Goal: Task Accomplishment & Management: Complete application form

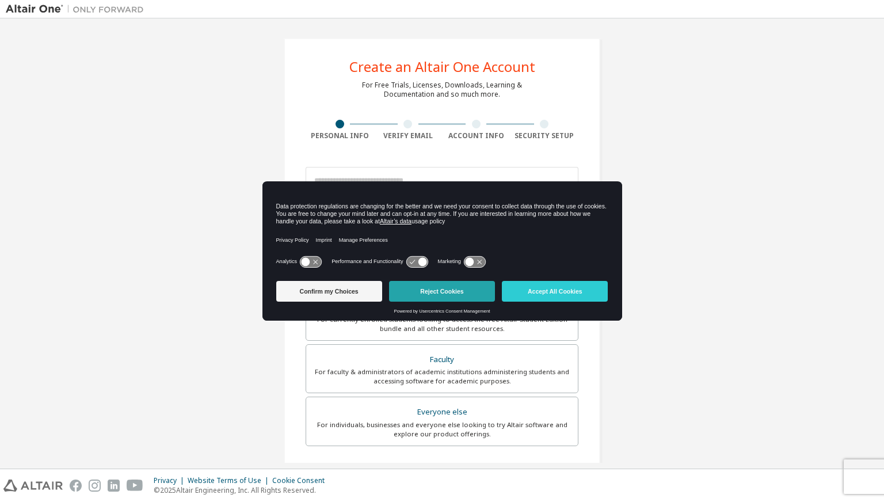
click at [428, 295] on button "Reject Cookies" at bounding box center [442, 291] width 106 height 21
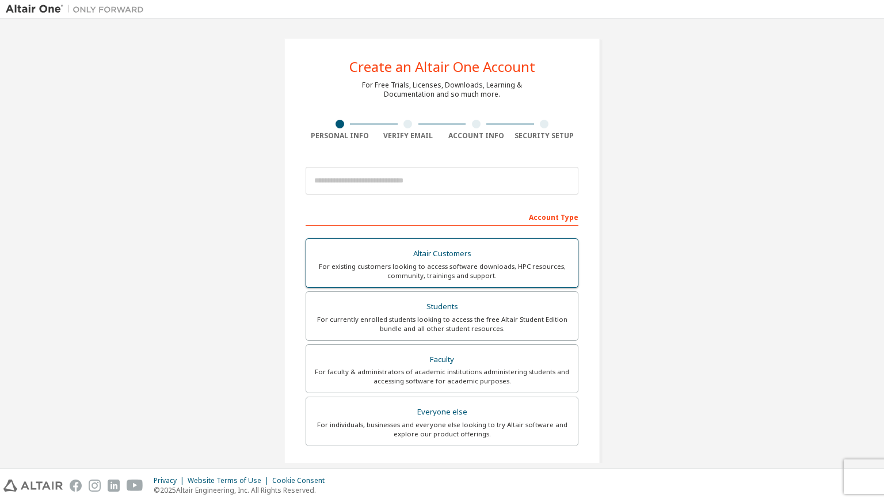
click at [525, 316] on div "For currently enrolled students looking to access the free Altair Student Editi…" at bounding box center [442, 324] width 258 height 18
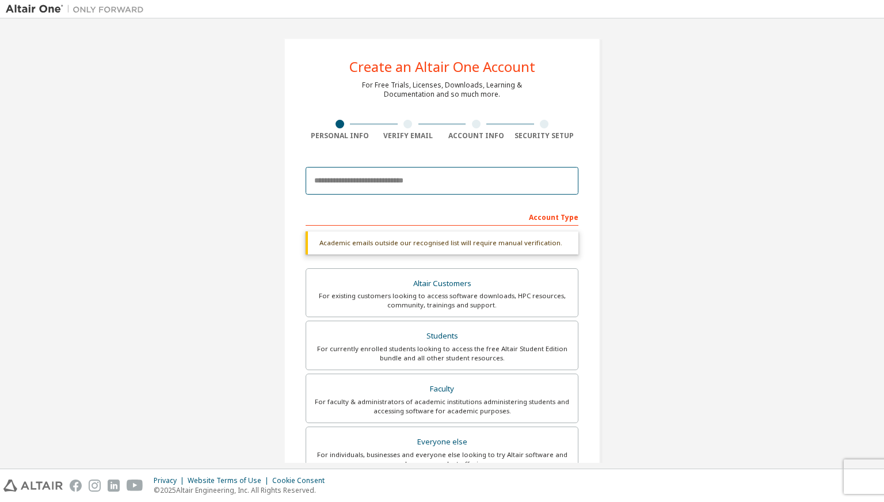
click at [382, 180] on input "email" at bounding box center [442, 181] width 273 height 28
type input "**********"
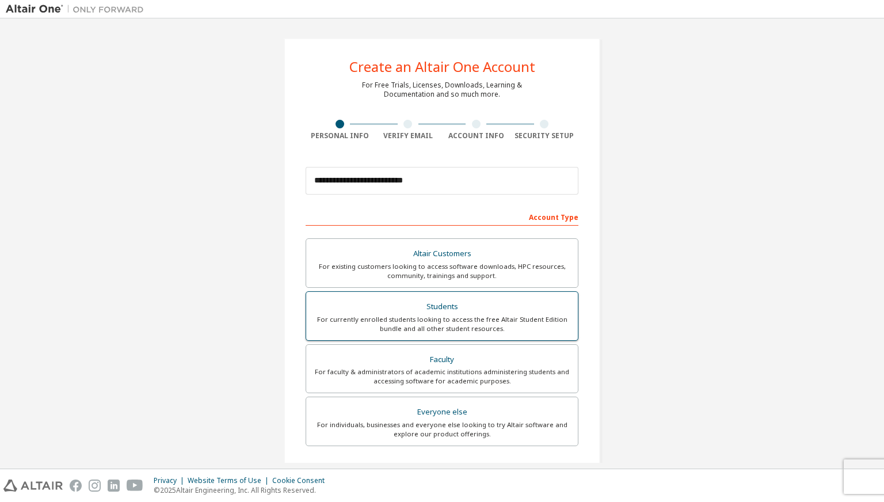
click at [424, 325] on div "For currently enrolled students looking to access the free Altair Student Editi…" at bounding box center [442, 324] width 258 height 18
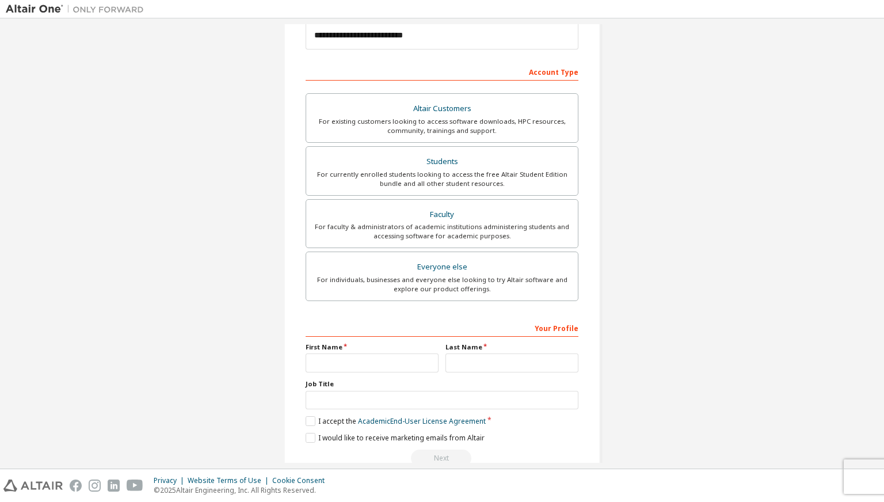
scroll to position [168, 0]
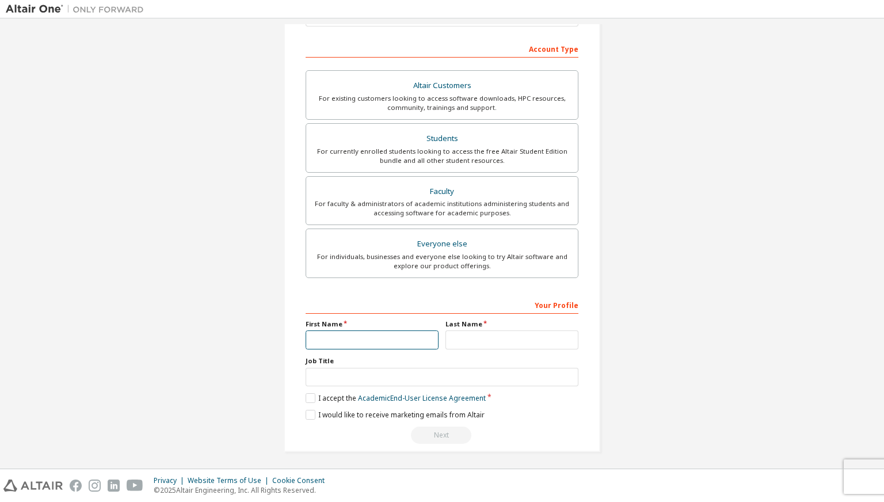
click at [358, 339] on input "text" at bounding box center [372, 340] width 133 height 19
type input "*****"
click at [469, 337] on input "text" at bounding box center [512, 340] width 133 height 19
type input "*******"
click at [309, 396] on label "I accept the Academic End-User License Agreement" at bounding box center [396, 398] width 180 height 10
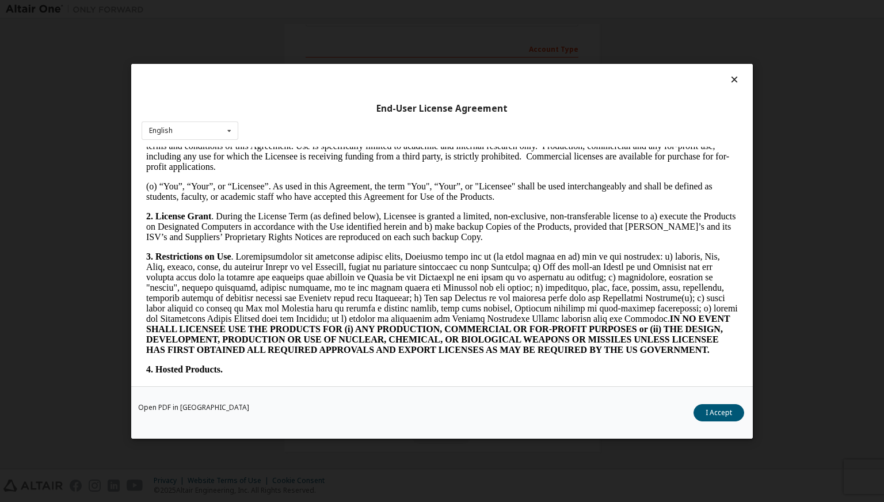
scroll to position [864, 0]
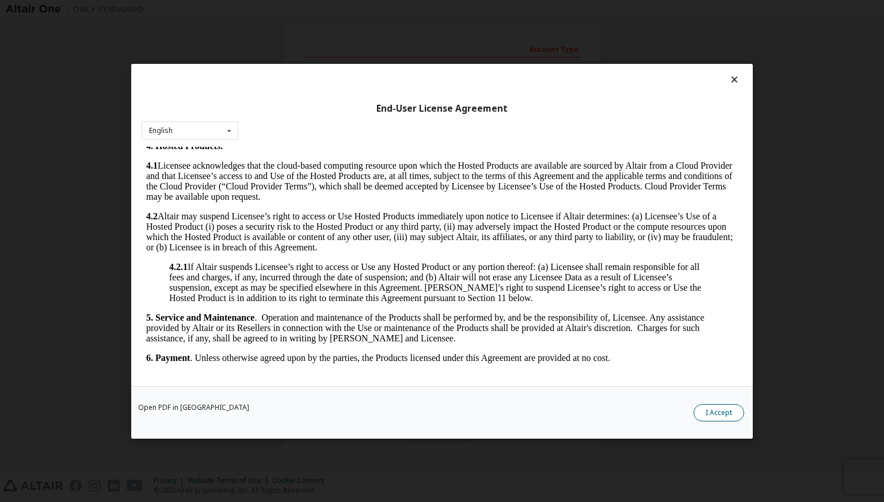
click at [716, 411] on button "I Accept" at bounding box center [719, 412] width 51 height 17
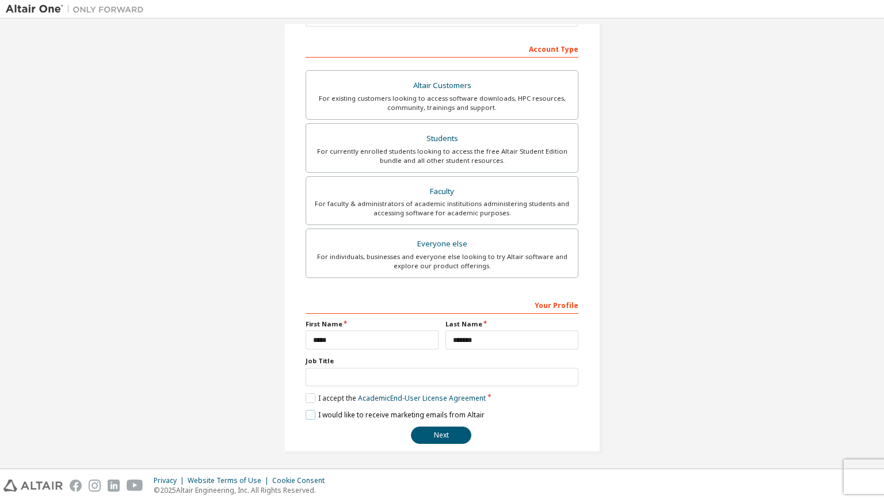
click at [311, 413] on label "I would like to receive marketing emails from Altair" at bounding box center [395, 415] width 179 height 10
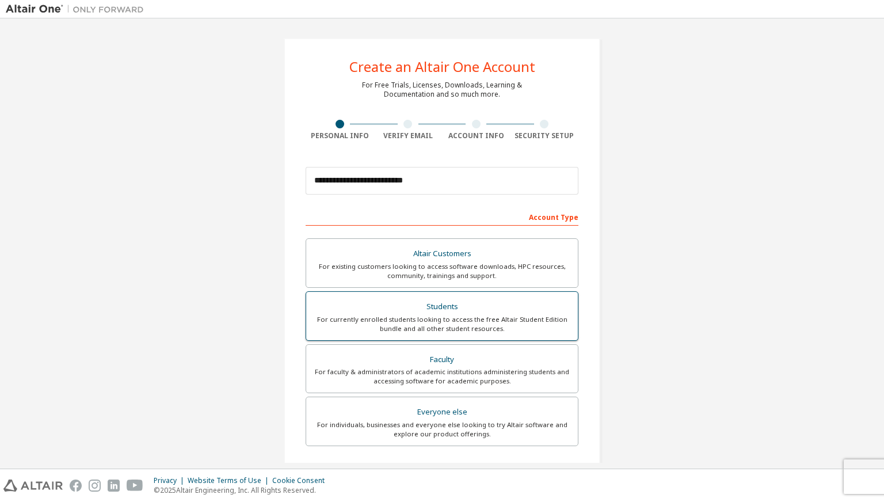
scroll to position [168, 0]
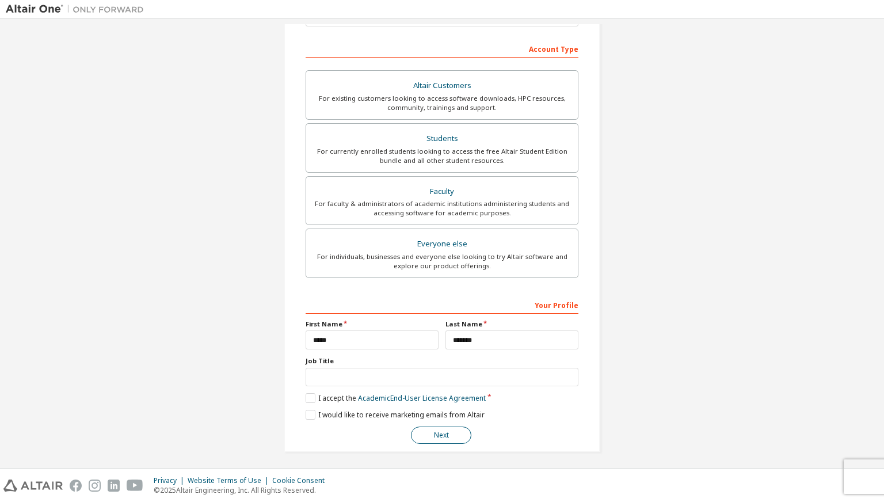
click at [437, 434] on button "Next" at bounding box center [441, 435] width 60 height 17
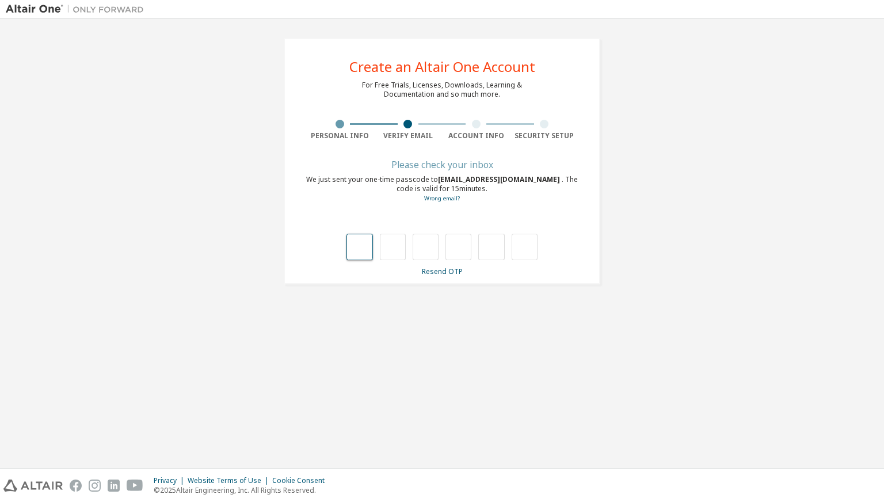
click at [371, 245] on input "text" at bounding box center [360, 247] width 26 height 26
type input "*"
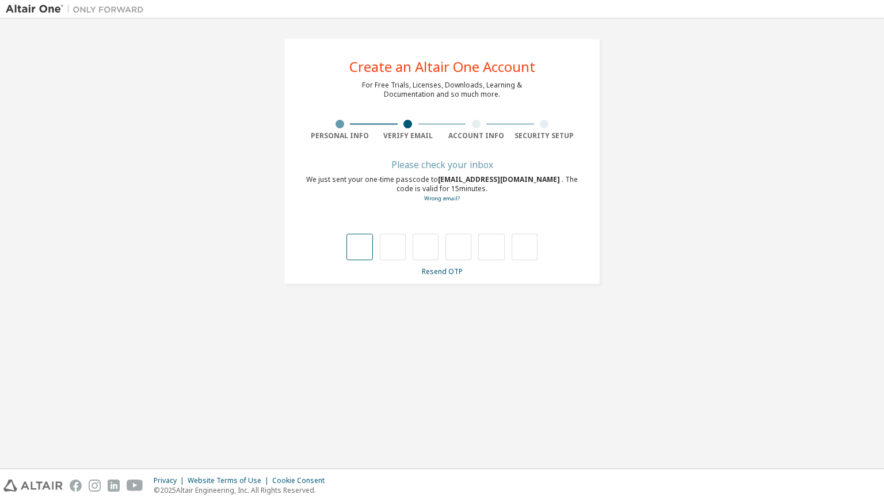
type input "*"
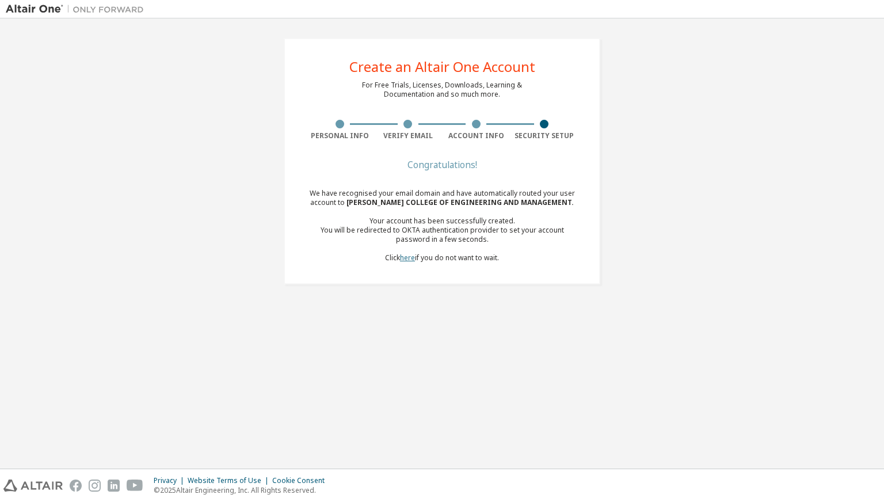
click at [403, 254] on link "here" at bounding box center [407, 258] width 15 height 10
